Goal: Navigation & Orientation: Go to known website

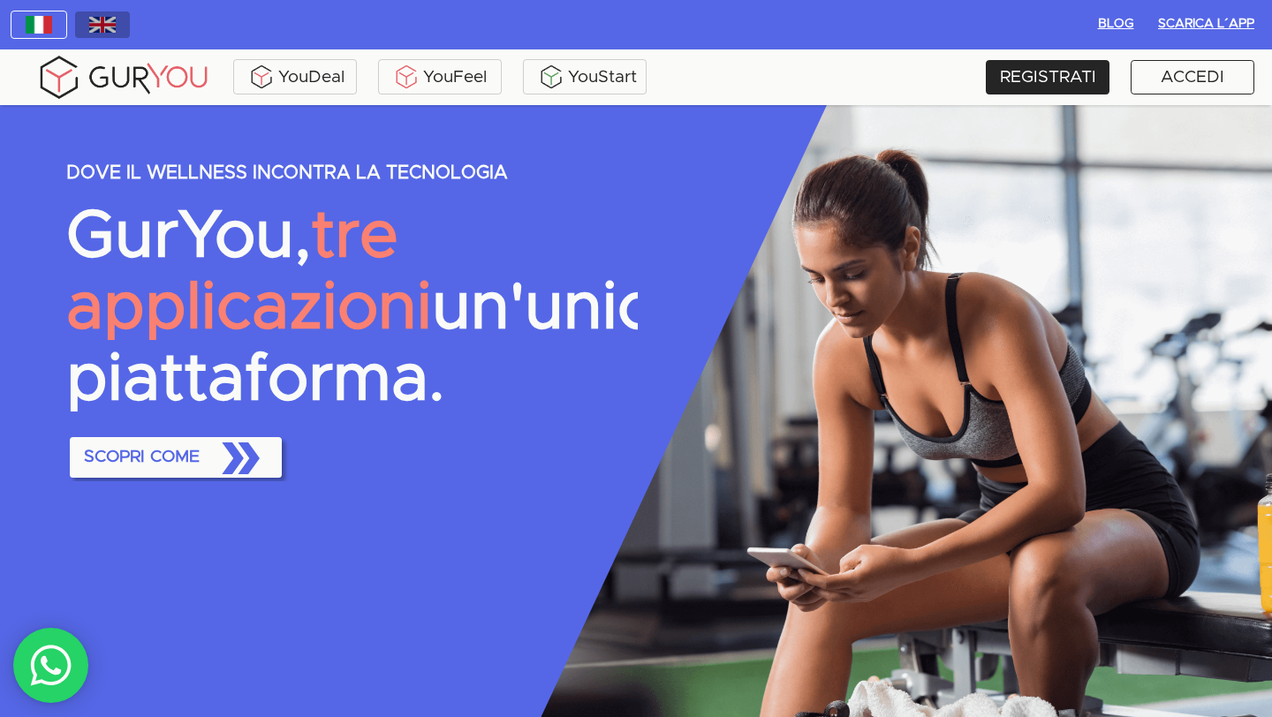
click at [92, 21] on img "button" at bounding box center [102, 25] width 27 height 16
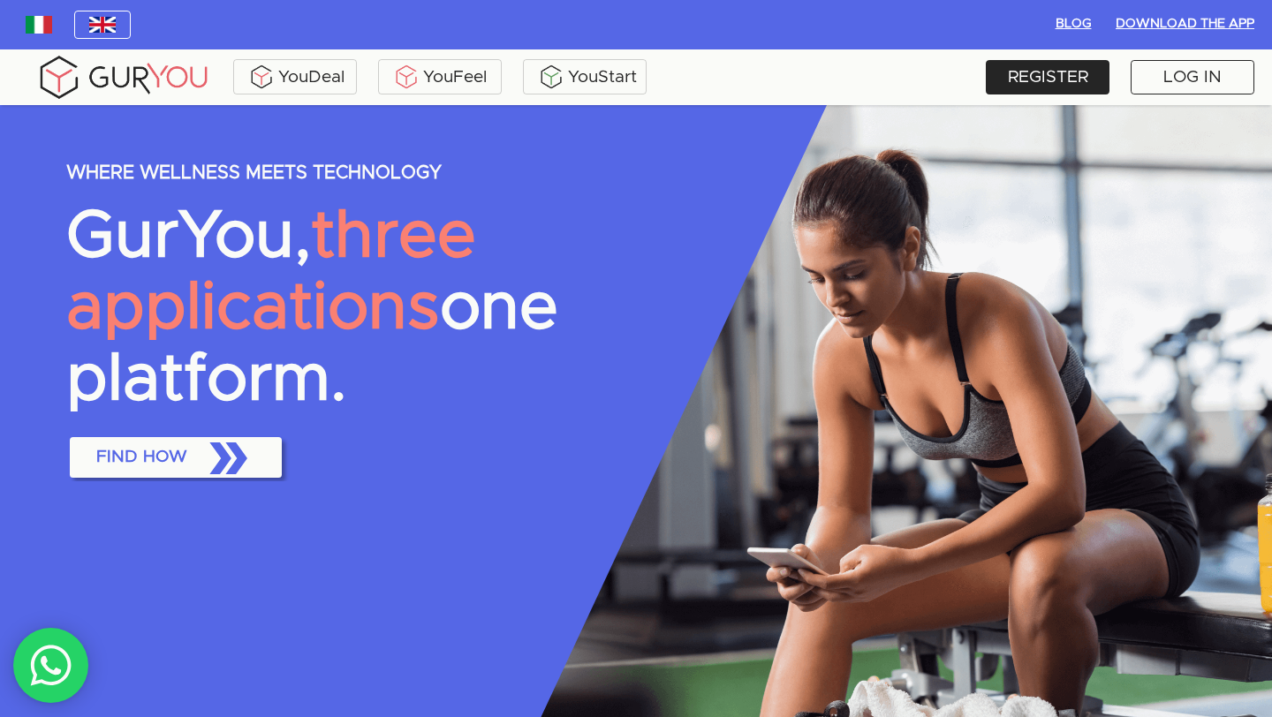
click at [38, 27] on img "button" at bounding box center [39, 25] width 27 height 18
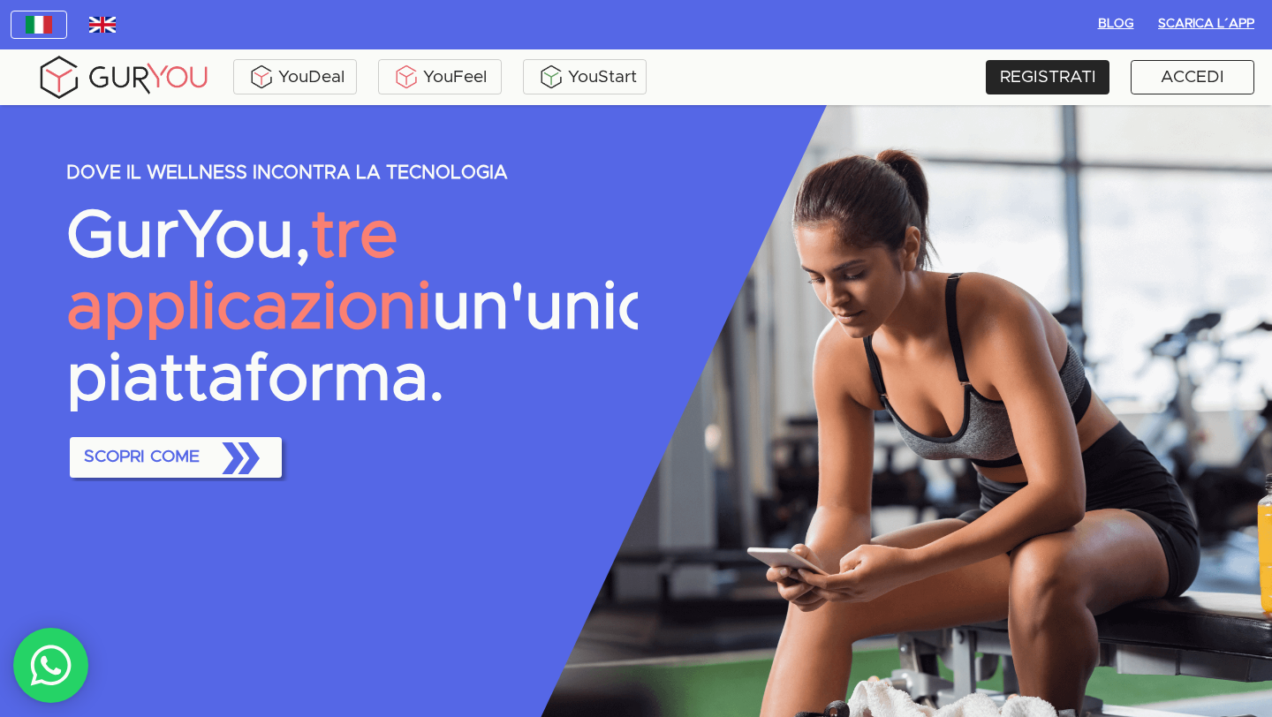
click at [102, 28] on img "button" at bounding box center [102, 25] width 27 height 16
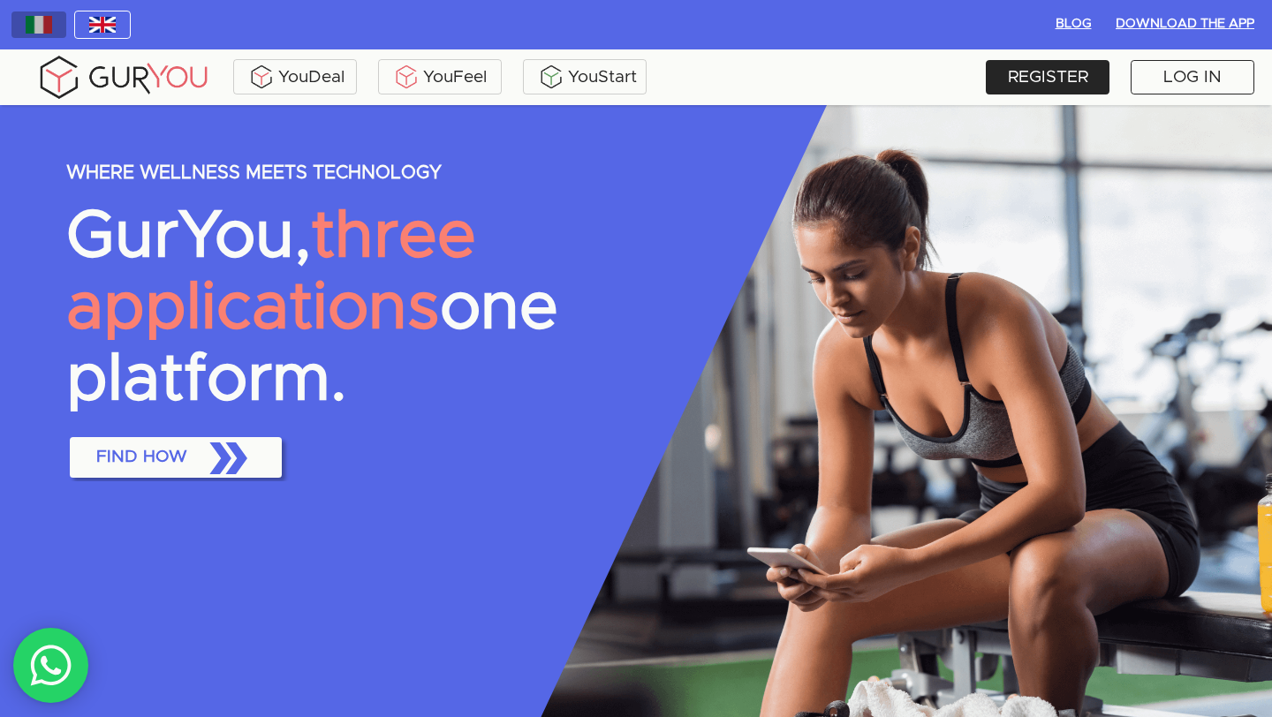
click at [51, 27] on img "button" at bounding box center [39, 25] width 27 height 18
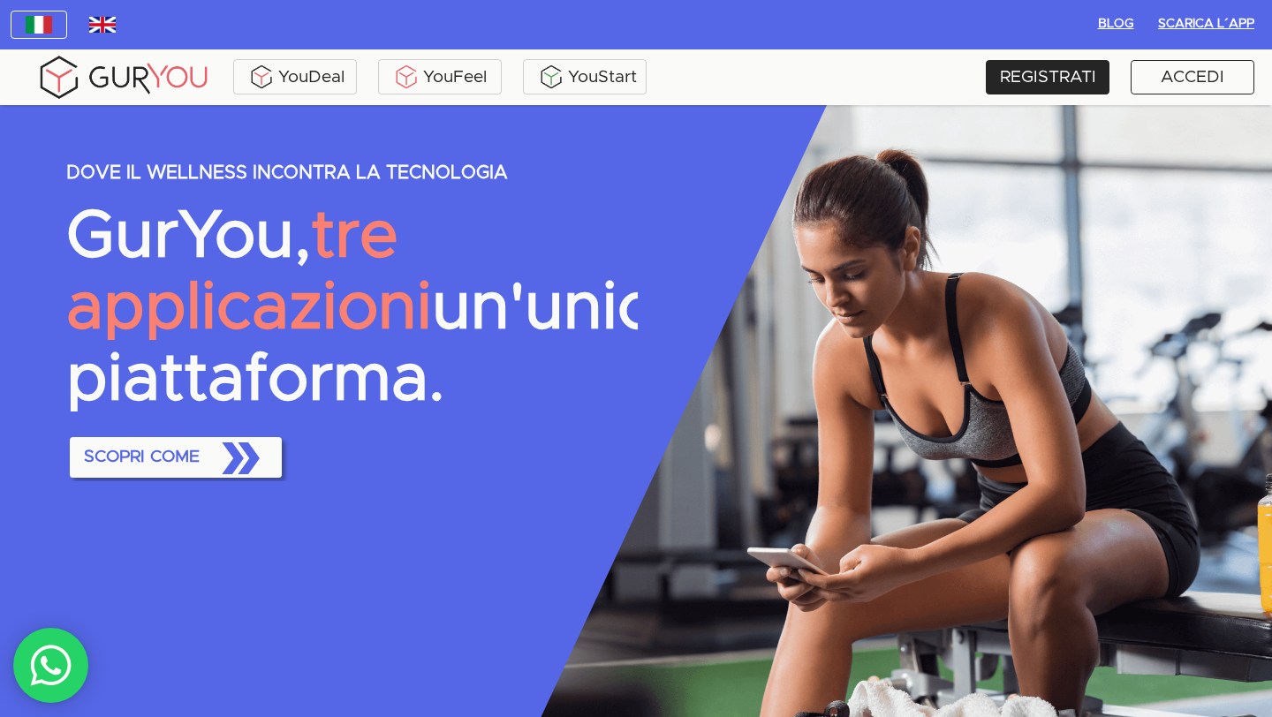
click at [123, 28] on button "button" at bounding box center [102, 25] width 57 height 28
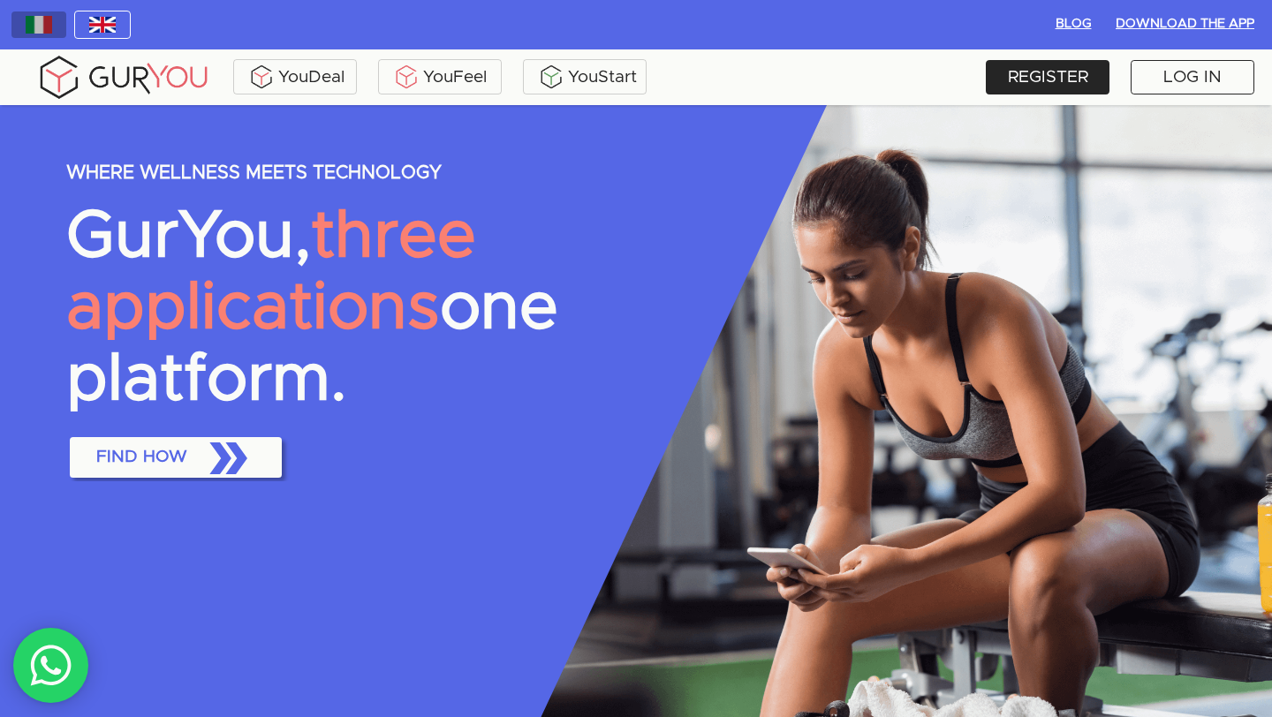
click at [46, 34] on button "button" at bounding box center [39, 25] width 57 height 28
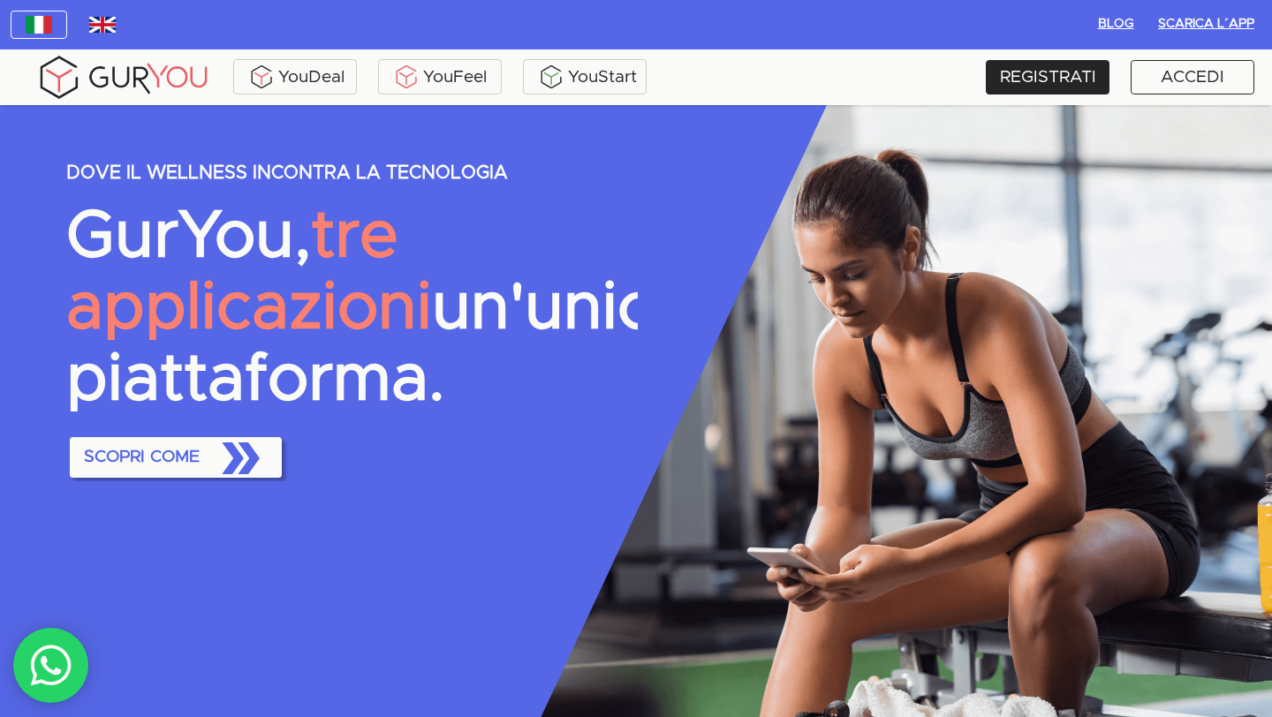
click at [84, 34] on button "button" at bounding box center [102, 25] width 57 height 28
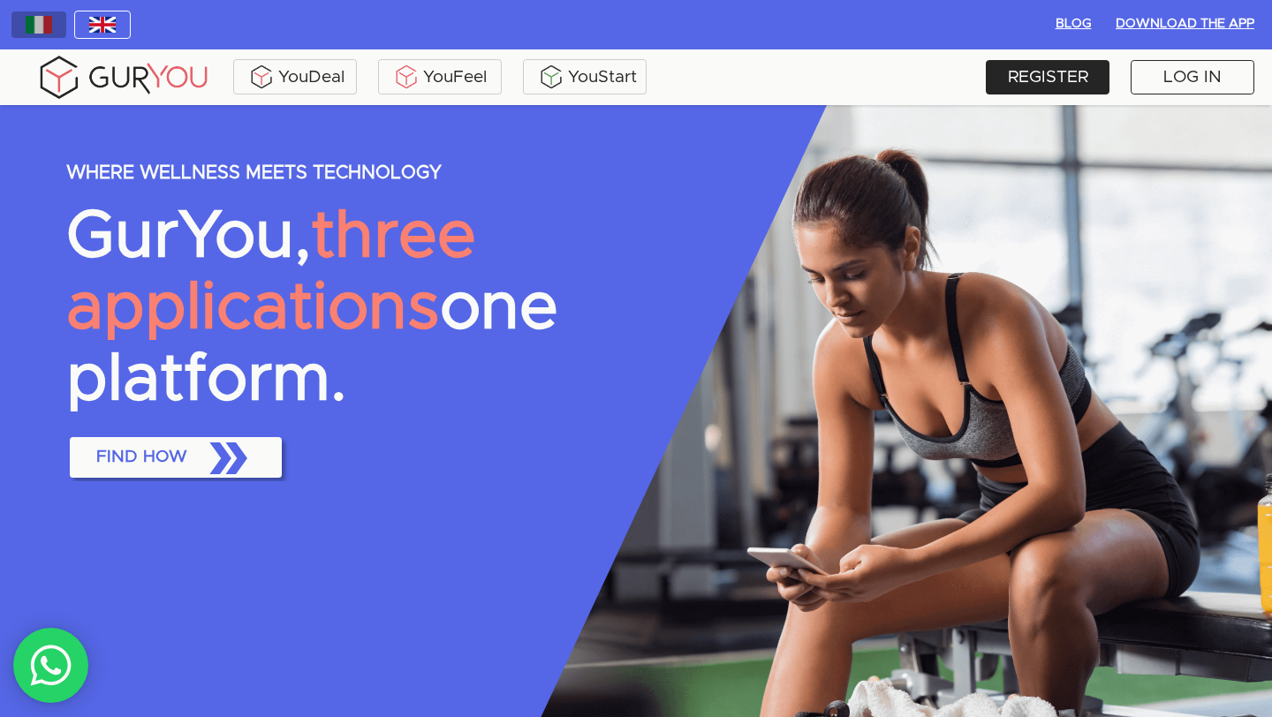
click at [39, 36] on button "button" at bounding box center [39, 25] width 57 height 28
